Goal: Find specific page/section: Find specific page/section

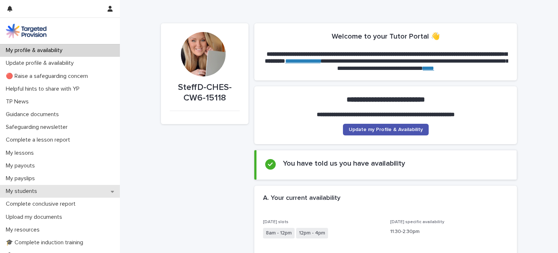
click at [114, 191] on div "My students" at bounding box center [60, 191] width 120 height 13
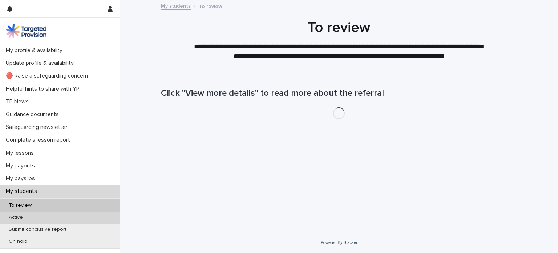
click at [68, 214] on div "Active" at bounding box center [60, 217] width 120 height 12
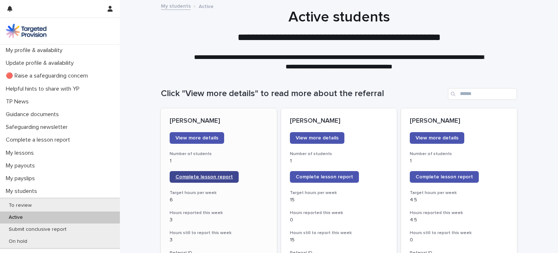
click at [177, 174] on link "Complete lesson report" at bounding box center [204, 177] width 69 height 12
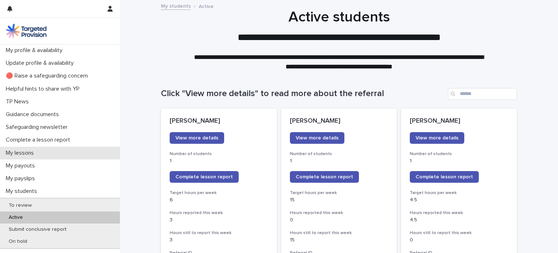
click at [33, 153] on p "My lessons" at bounding box center [21, 152] width 37 height 7
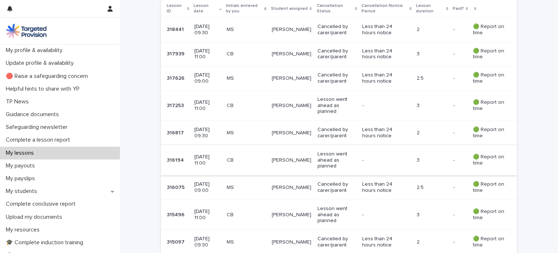
scroll to position [162, 0]
